Goal: Contribute content: Add original content to the website for others to see

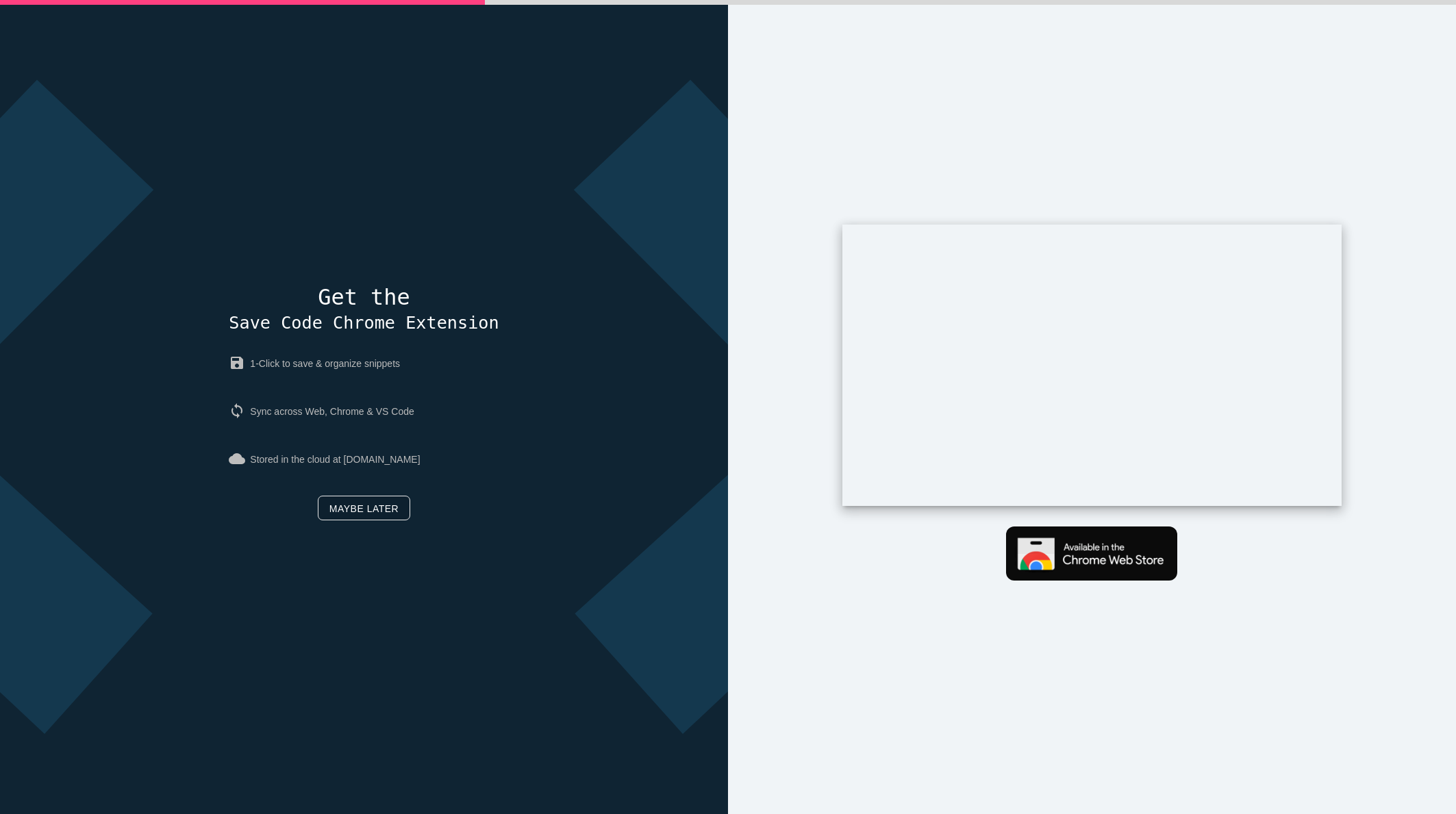
click at [388, 515] on link "Maybe later" at bounding box center [364, 508] width 93 height 24
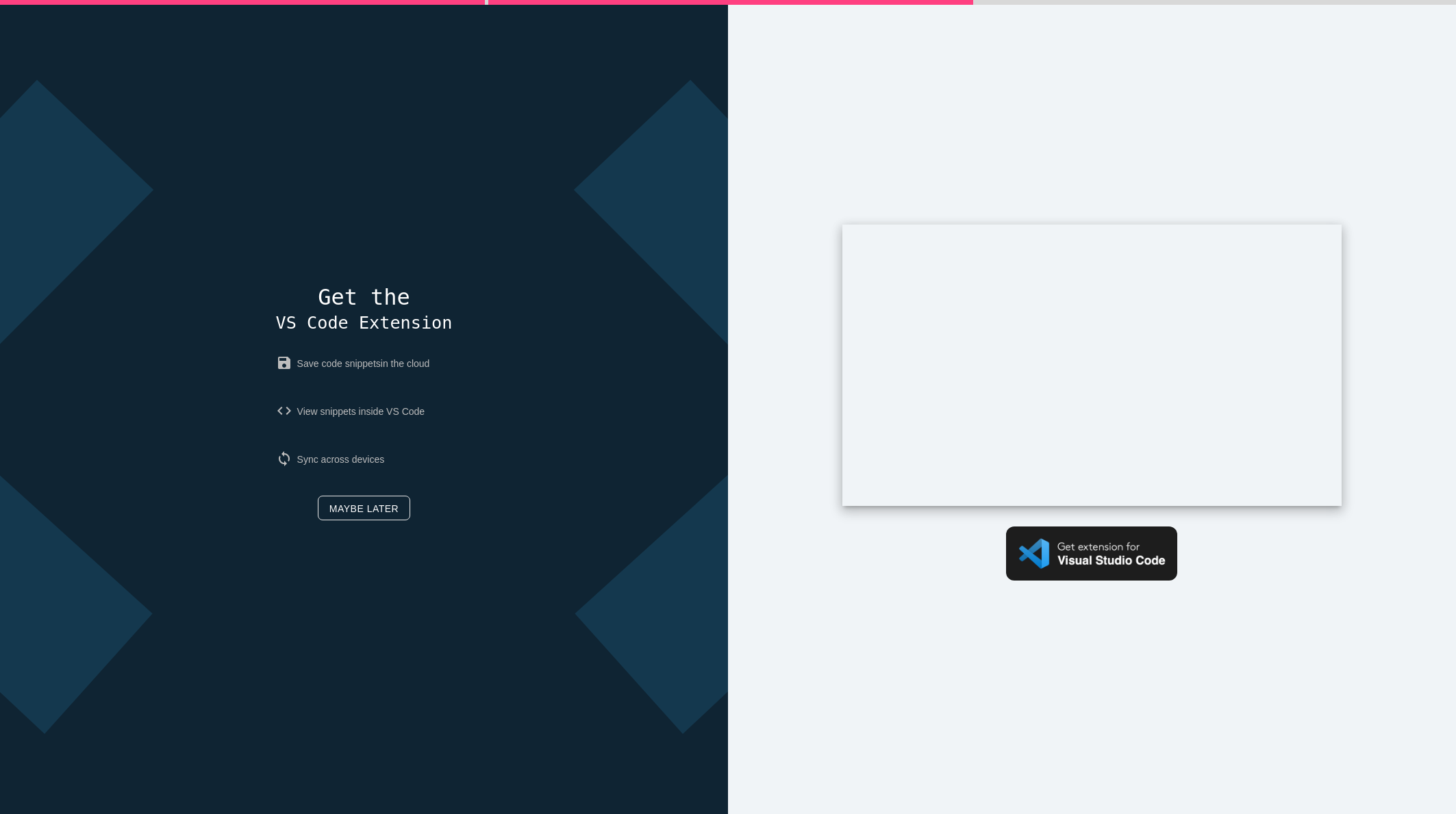
click at [367, 464] on p "sync Sync across devices" at bounding box center [364, 460] width 176 height 38
click at [368, 513] on link "Maybe later" at bounding box center [364, 508] width 93 height 24
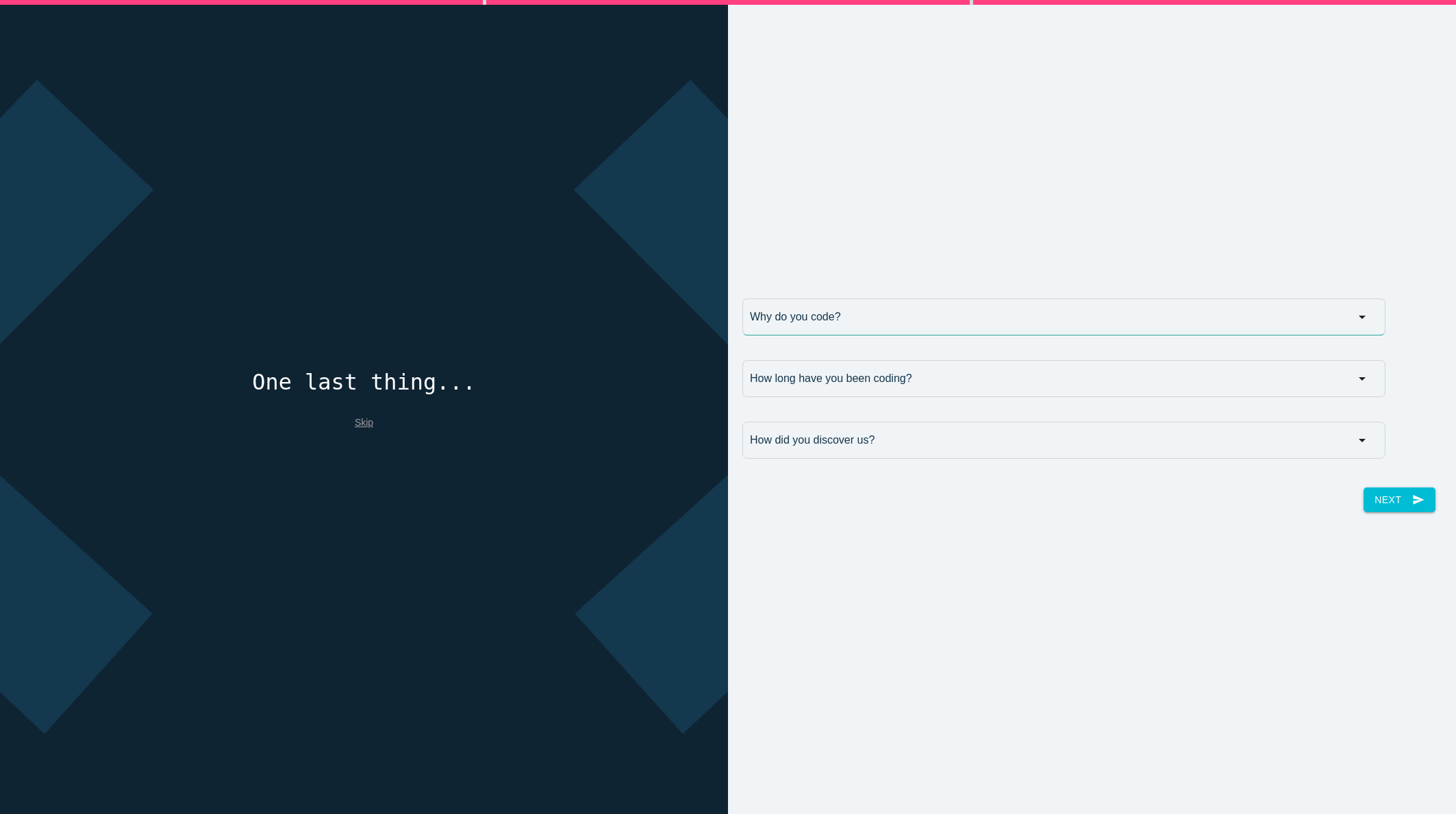
click at [833, 310] on input "Why do you code?" at bounding box center [1064, 317] width 643 height 37
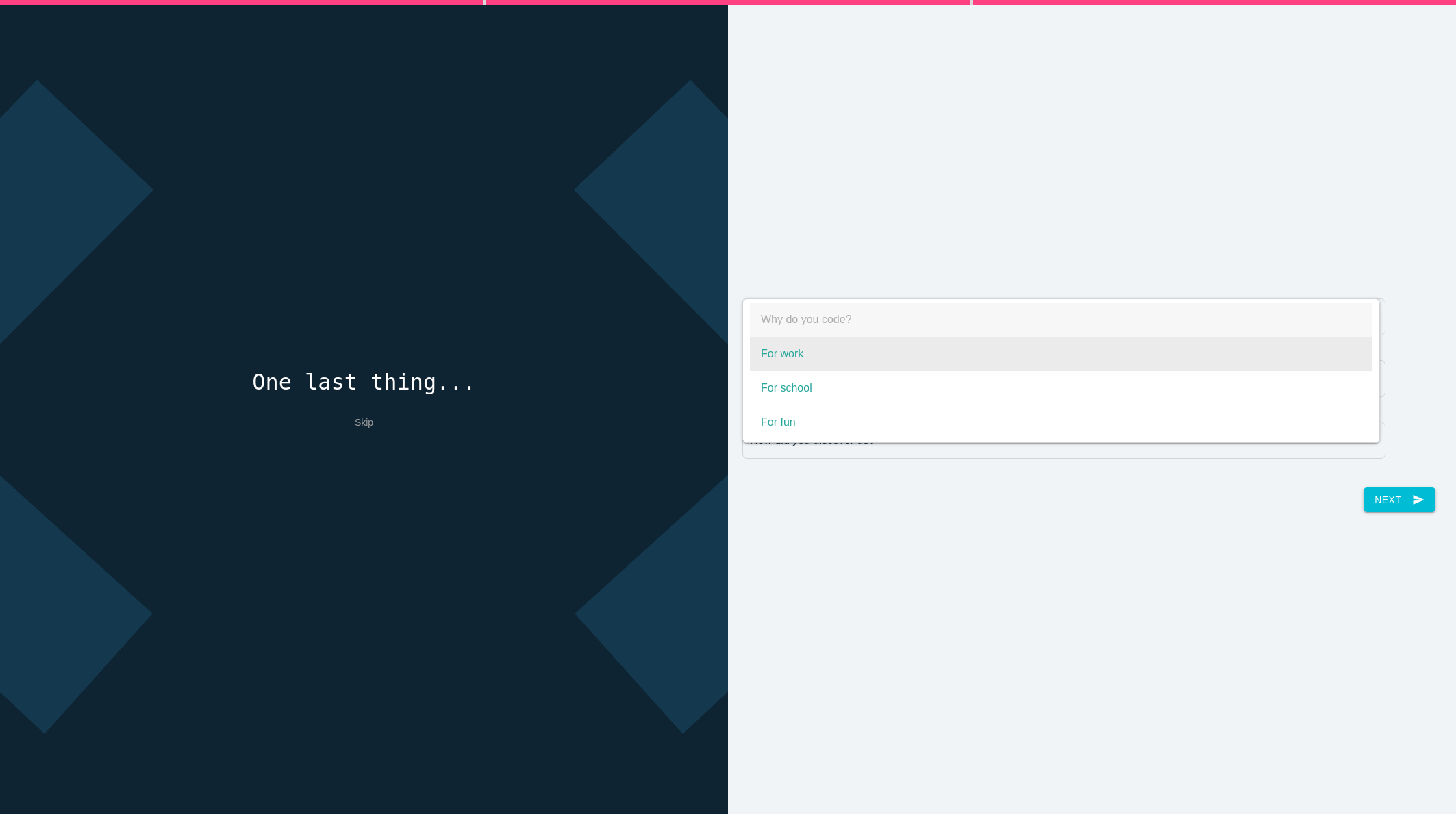
click at [833, 366] on span "For work" at bounding box center [1061, 353] width 622 height 34
select select "For work"
type input "For work"
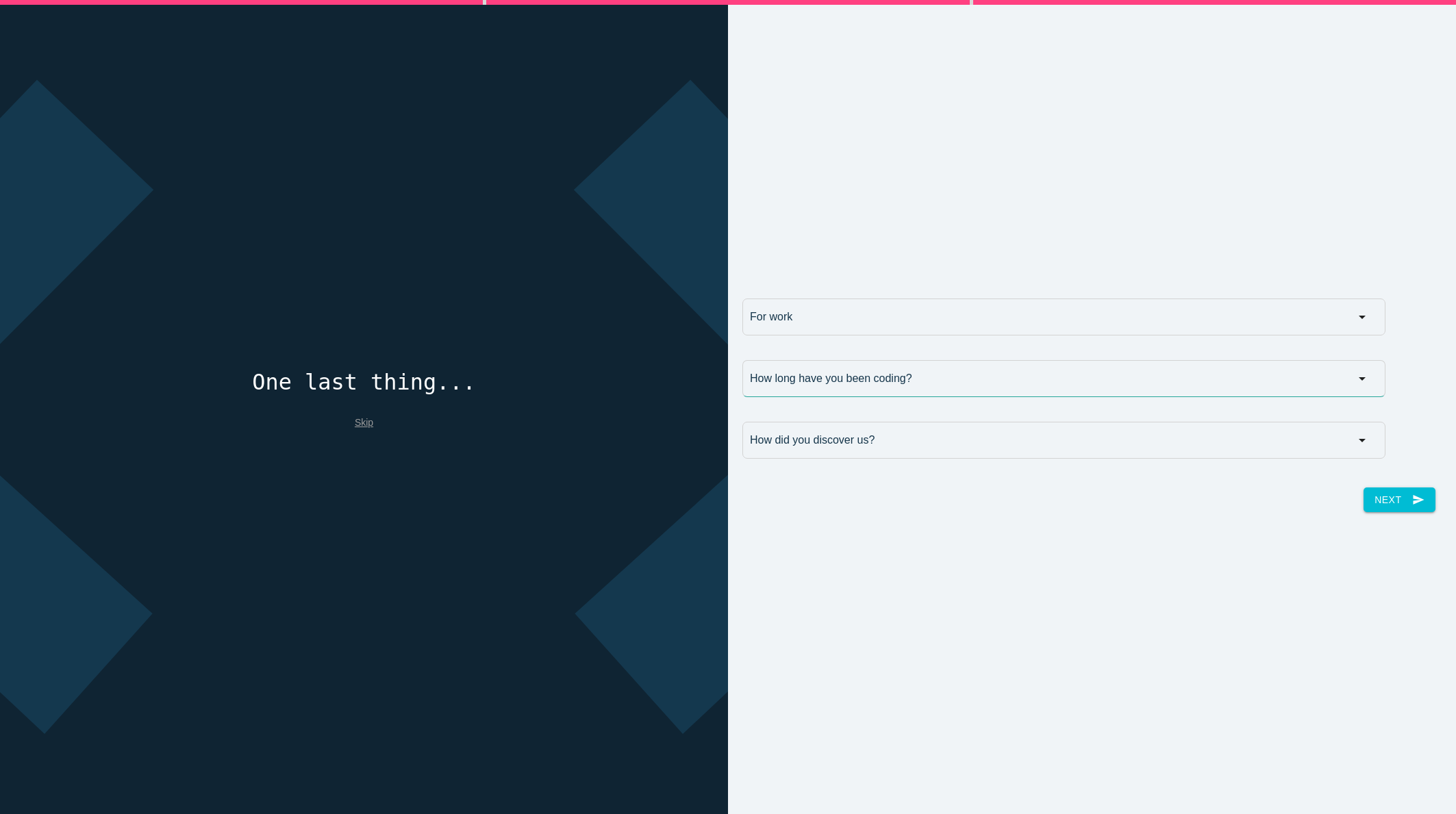
click at [826, 383] on input "How long have you been coding?" at bounding box center [1064, 379] width 643 height 37
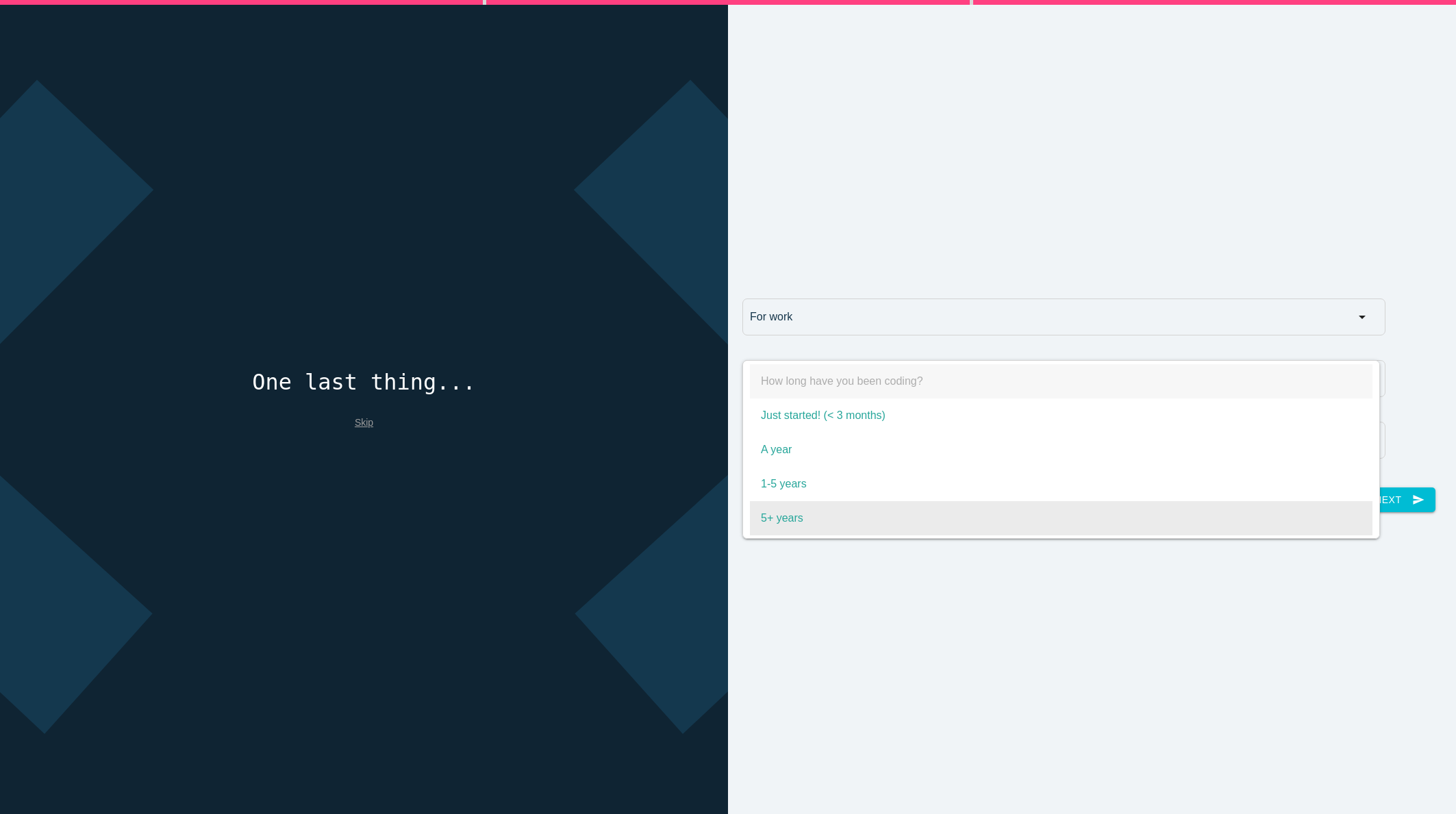
click at [811, 514] on span "5+ years" at bounding box center [1061, 517] width 622 height 34
select select "5+ years"
type input "5+ years"
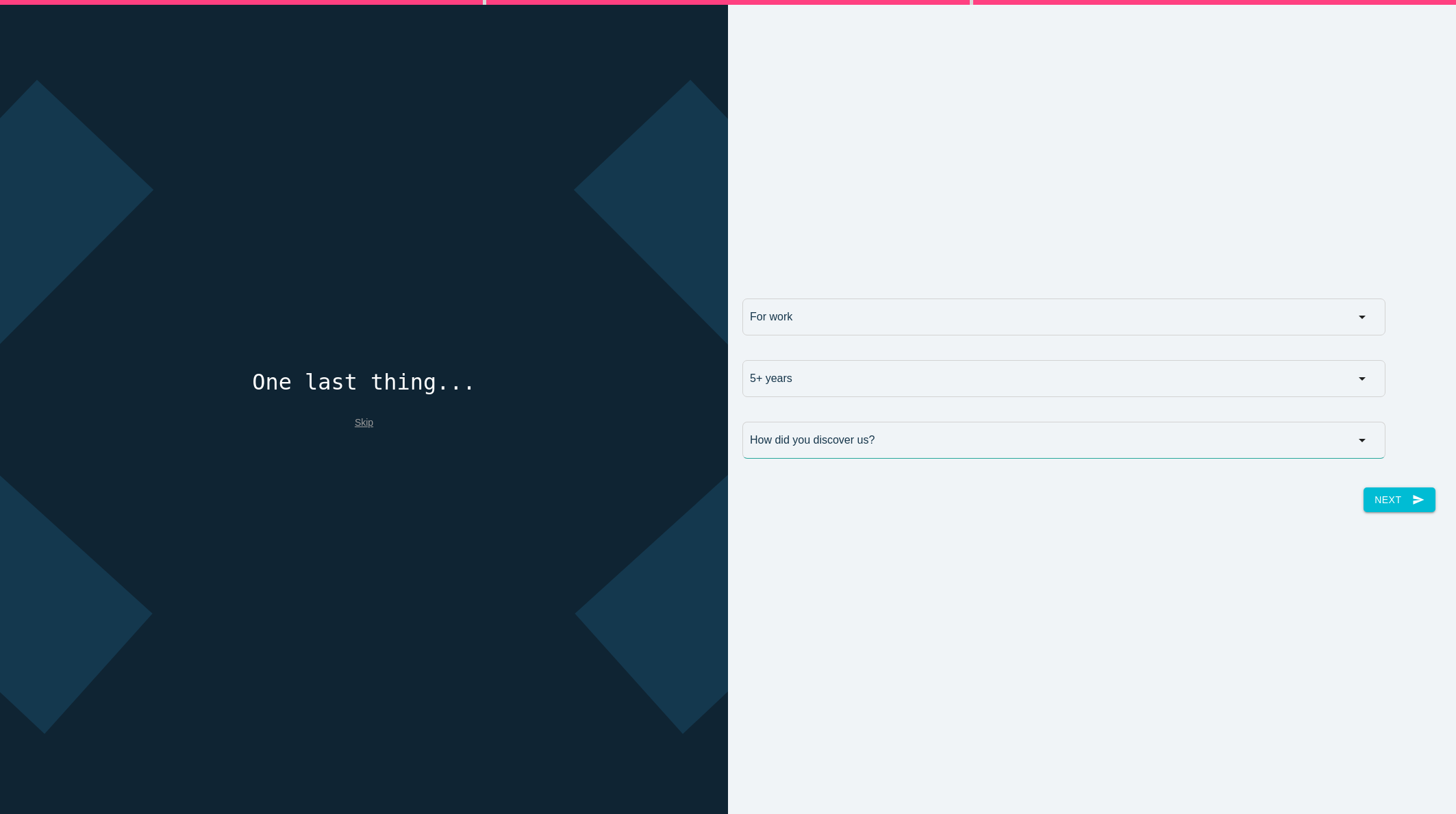
click at [832, 437] on input "How did you discover us?" at bounding box center [1064, 440] width 643 height 37
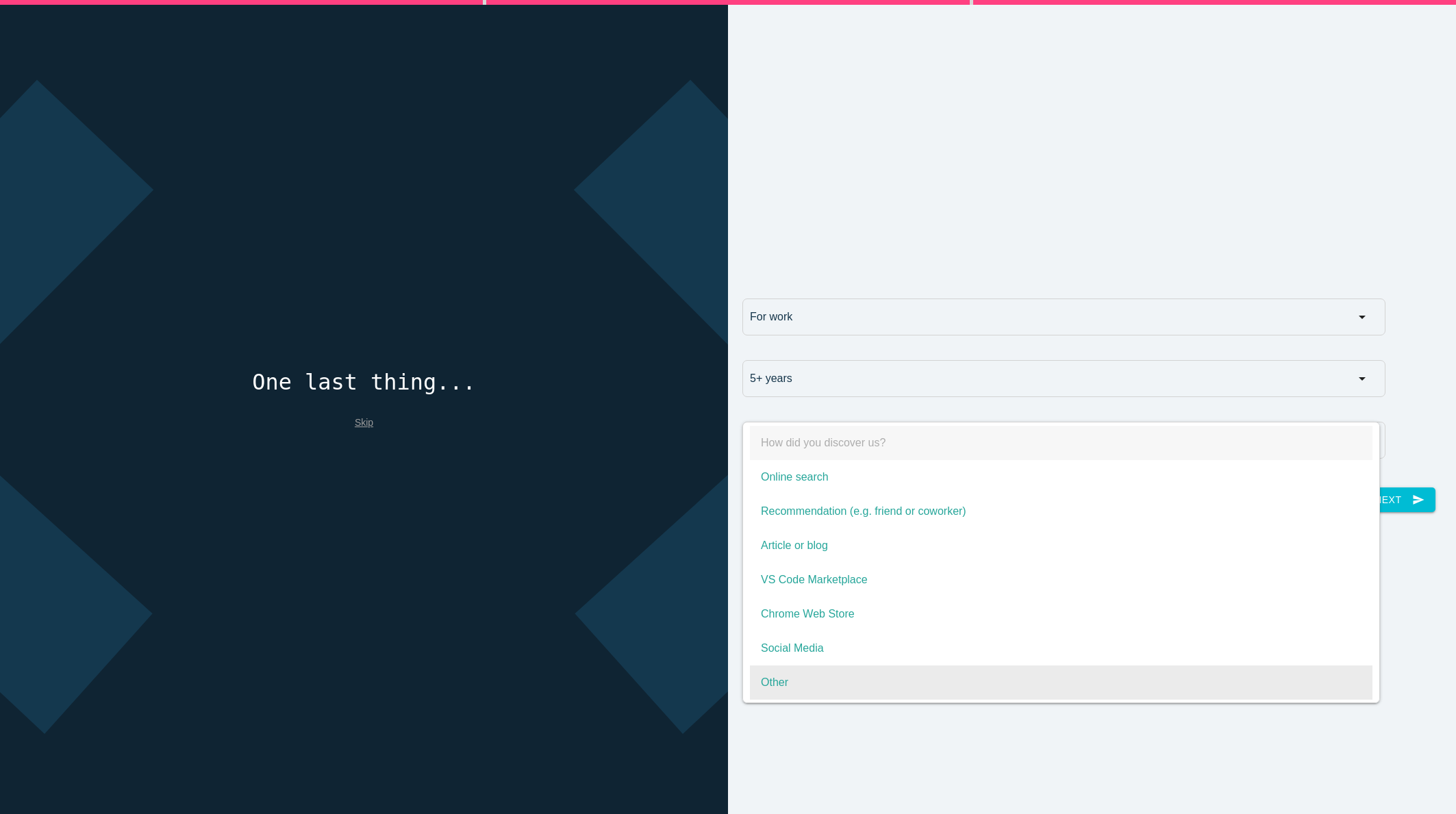
click at [809, 684] on span "Other" at bounding box center [1061, 682] width 622 height 34
select select "Other"
type input "Other"
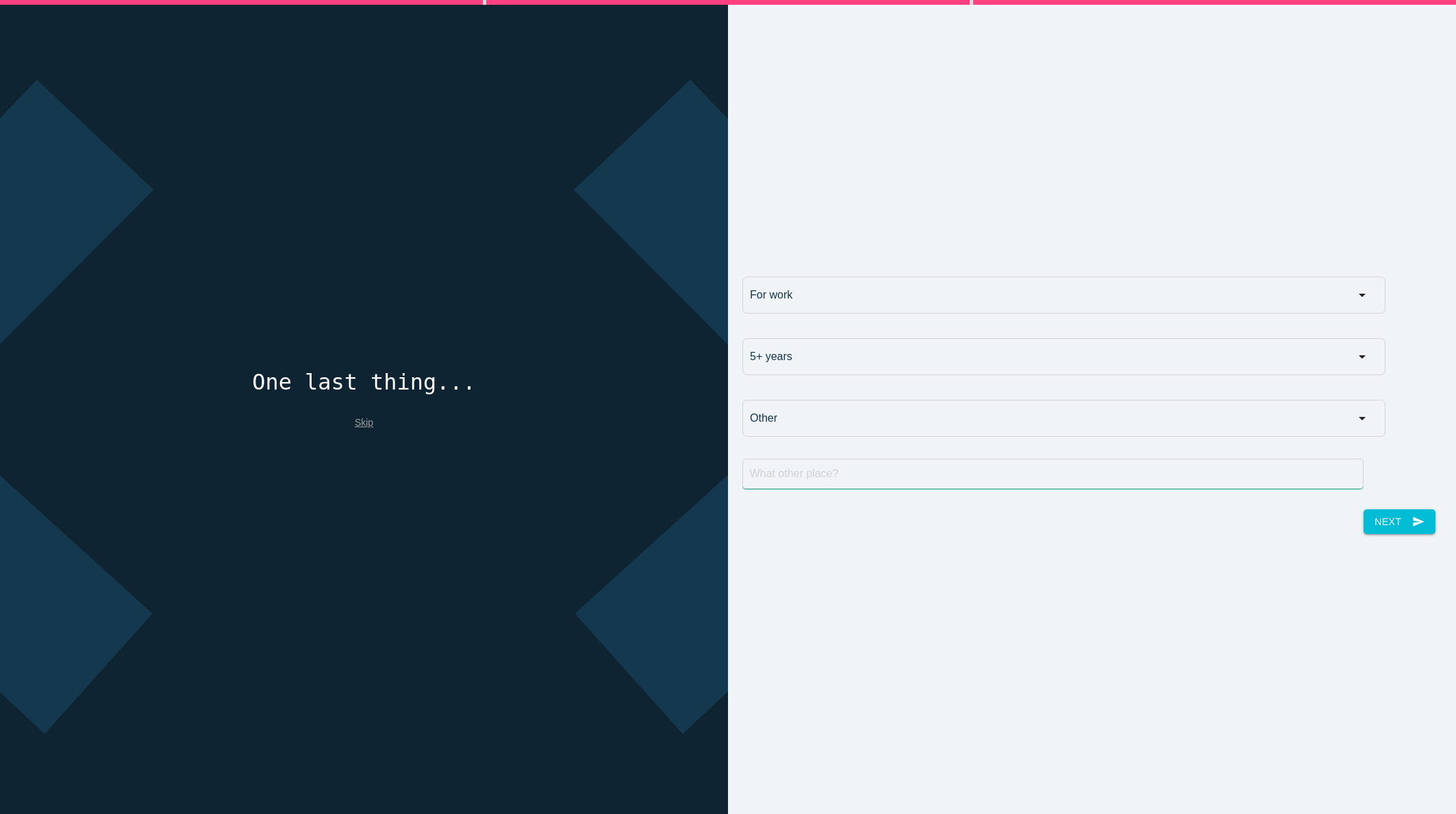
click at [822, 466] on input "text" at bounding box center [1054, 474] width 622 height 31
type input "been using for a while"
click at [1364, 530] on button "Next send" at bounding box center [1399, 522] width 72 height 24
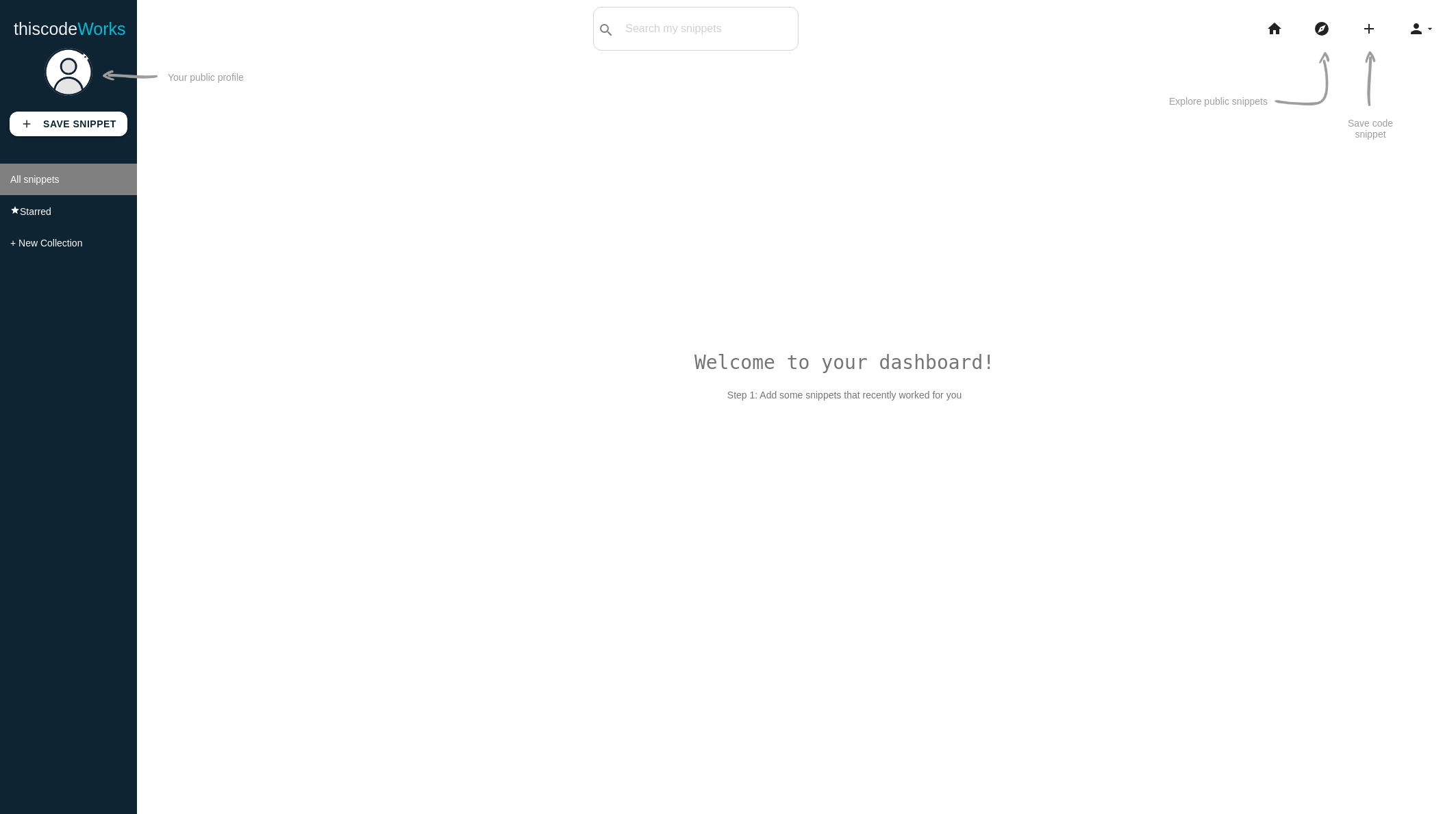
click at [47, 169] on li "All snippets" at bounding box center [68, 180] width 137 height 31
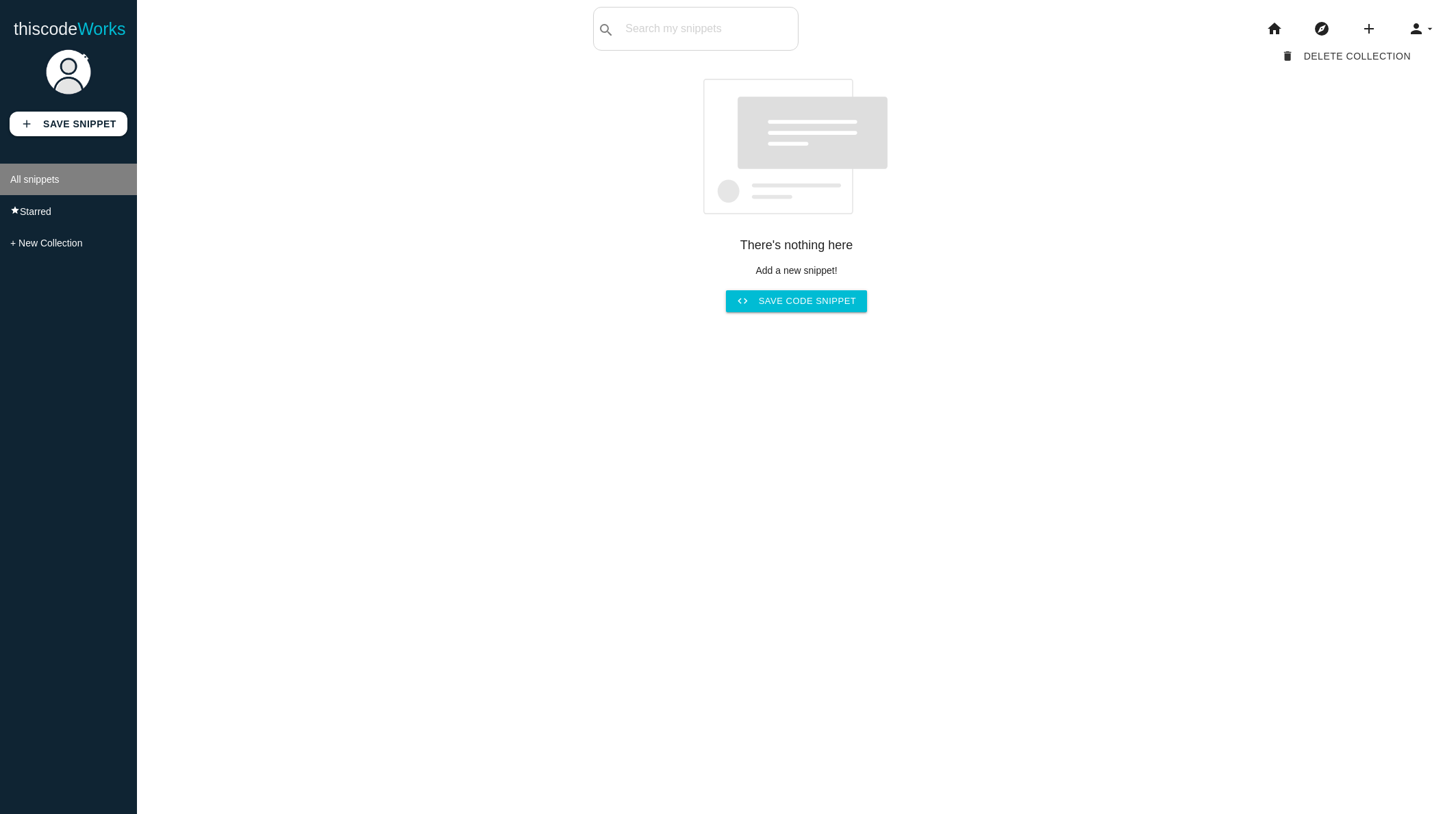
click at [47, 169] on li "All snippets" at bounding box center [68, 180] width 137 height 31
click at [1368, 21] on icon "add" at bounding box center [1369, 29] width 17 height 44
click at [1385, 15] on link "code Snippet" at bounding box center [1398, 24] width 96 height 34
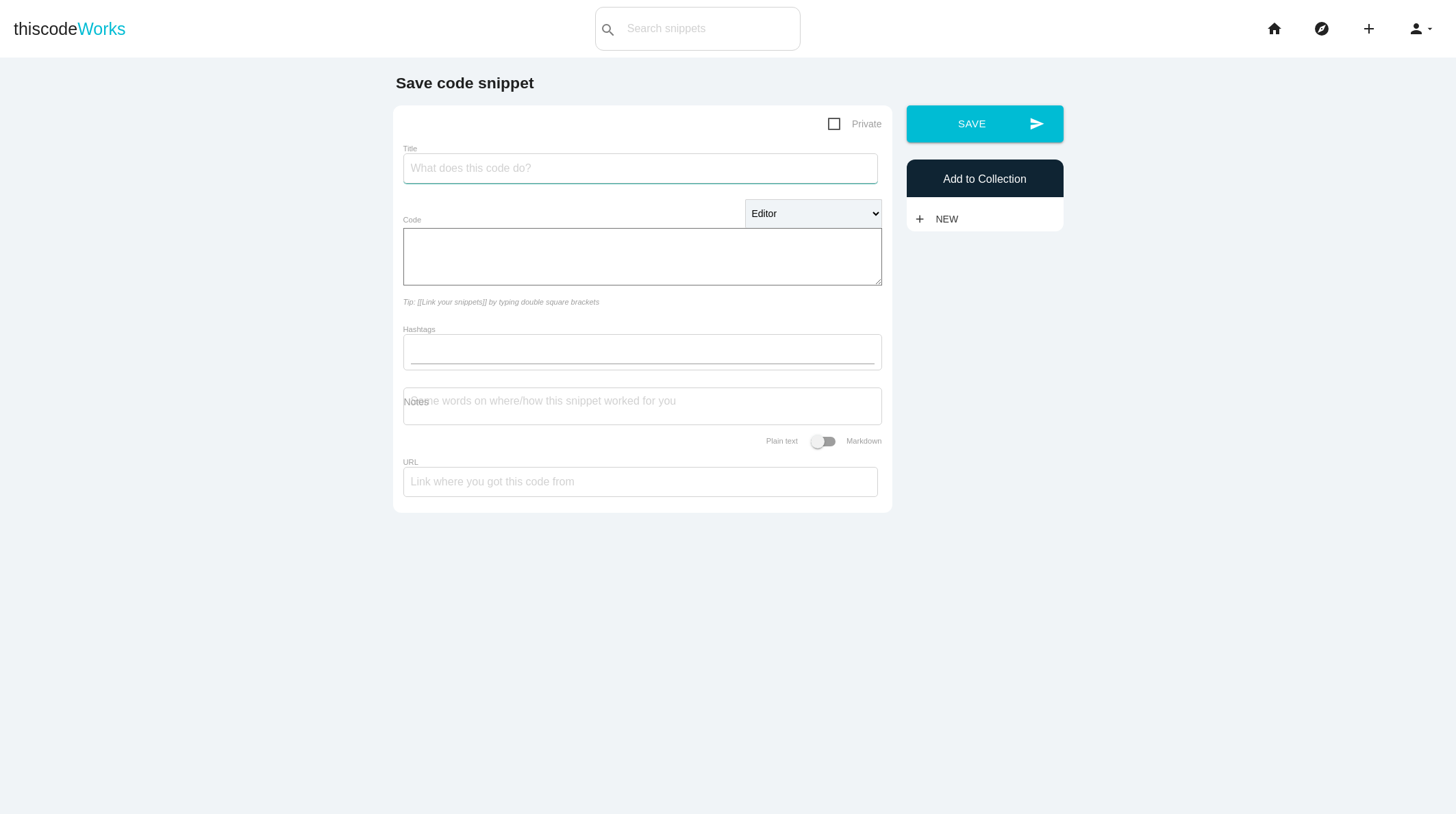
click at [503, 182] on input "Title" at bounding box center [641, 168] width 475 height 31
